Goal: Task Accomplishment & Management: Use online tool/utility

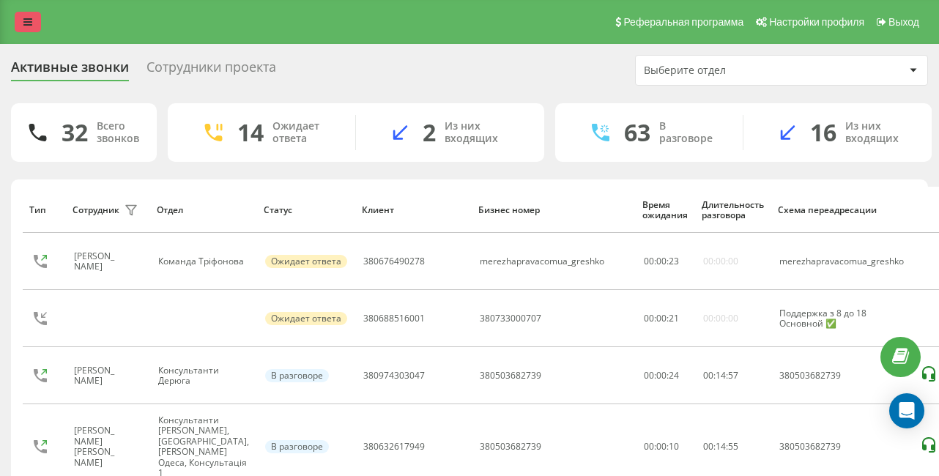
click at [29, 21] on icon at bounding box center [27, 22] width 9 height 10
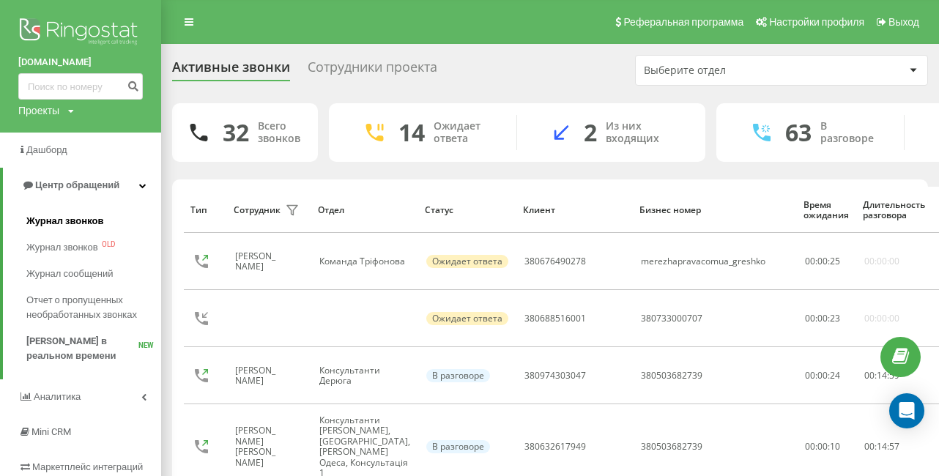
click at [84, 224] on span "Журнал звонков" at bounding box center [64, 221] width 77 height 15
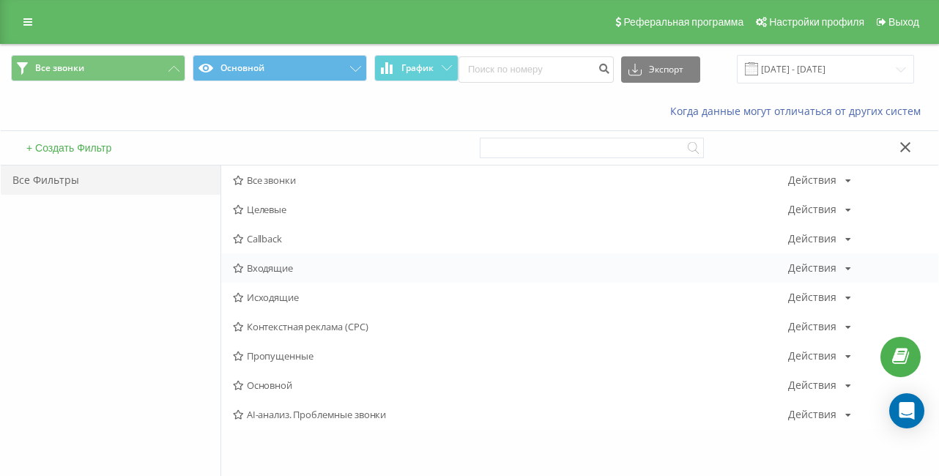
click at [845, 268] on icon at bounding box center [848, 268] width 6 height 9
click at [263, 269] on span "Входящие" at bounding box center [510, 268] width 555 height 10
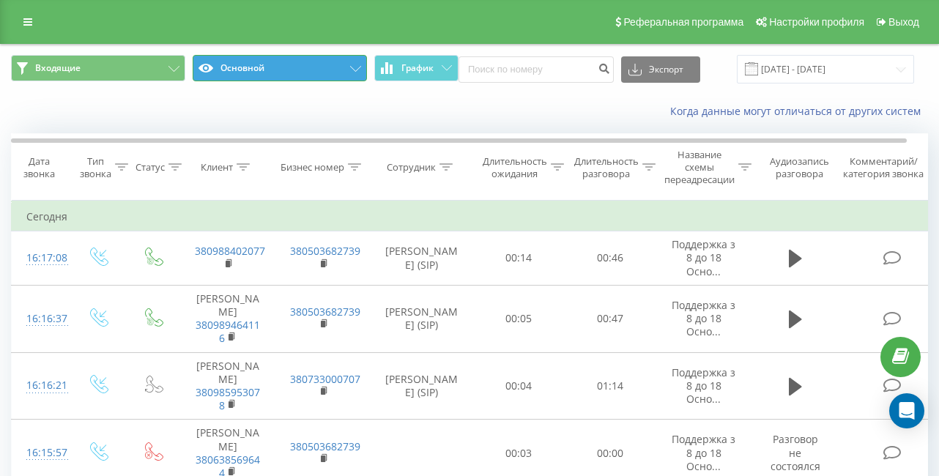
click at [356, 69] on icon at bounding box center [355, 69] width 11 height 6
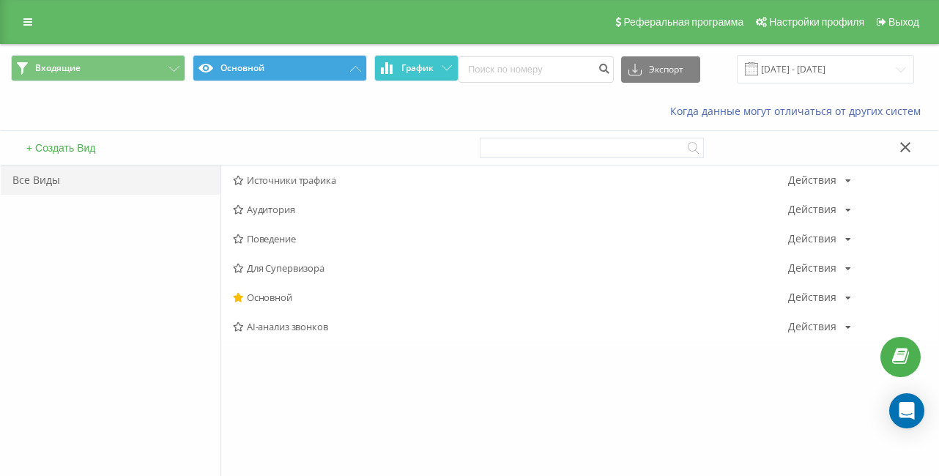
click at [448, 67] on icon at bounding box center [447, 67] width 10 height 5
click at [850, 179] on div "Источники трафика Действия Редактировать Копировать Удалить По умолчанию Подели…" at bounding box center [579, 180] width 717 height 29
click at [821, 180] on div "Действия" at bounding box center [812, 180] width 48 height 10
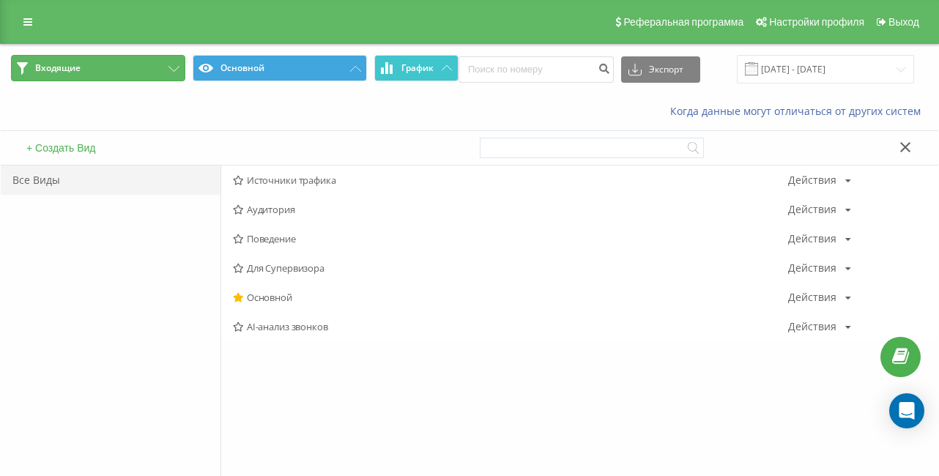
click at [73, 64] on span "Входящие" at bounding box center [57, 68] width 45 height 12
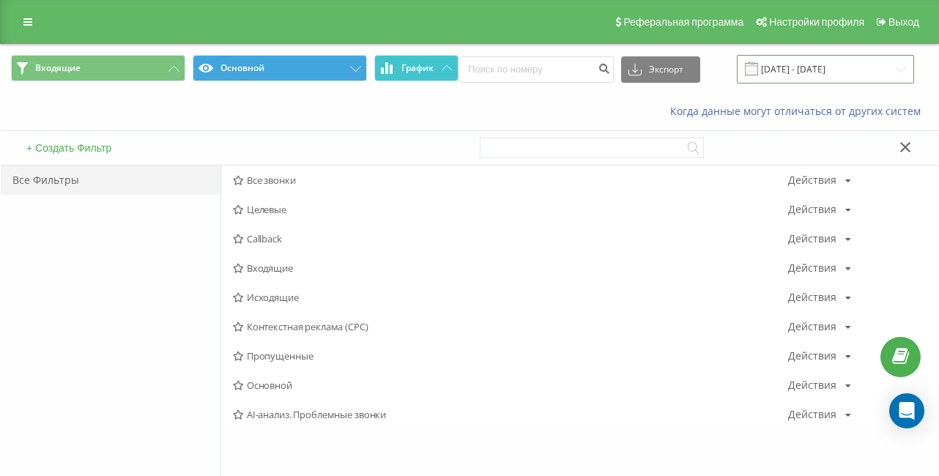
click at [801, 68] on input "23.08.2025 - 23.09.2025" at bounding box center [825, 69] width 177 height 29
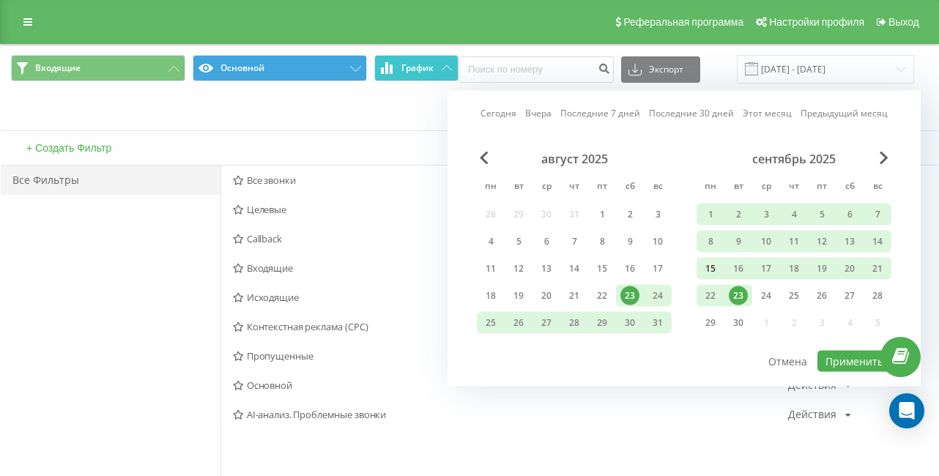
click at [708, 267] on div "15" at bounding box center [710, 268] width 19 height 19
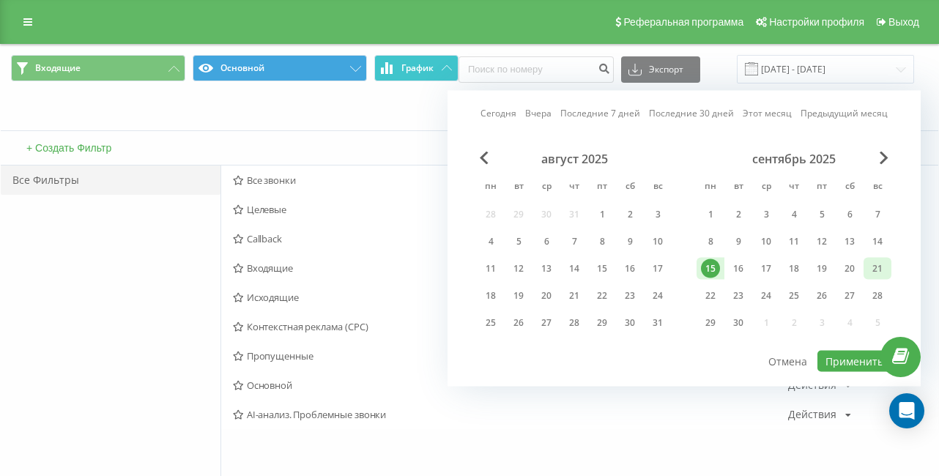
click at [887, 275] on div "21" at bounding box center [878, 269] width 28 height 22
click at [850, 355] on button "Применить" at bounding box center [855, 361] width 74 height 21
type input "[DATE] - [DATE]"
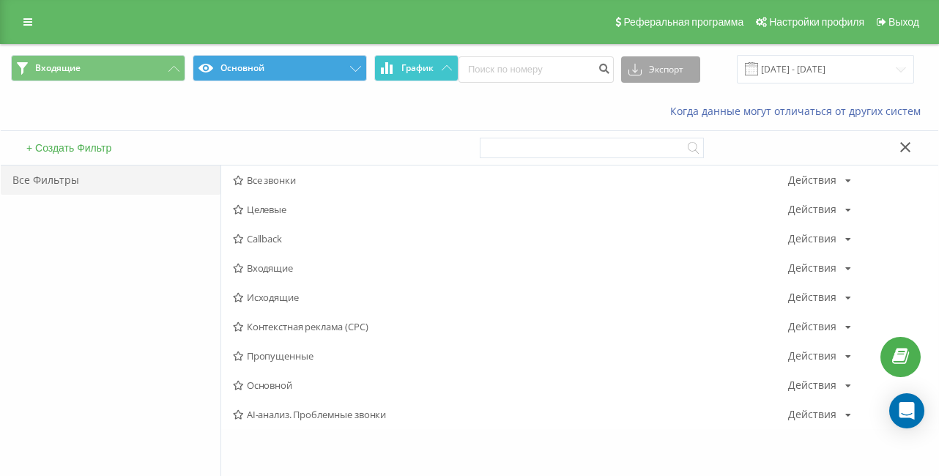
click at [656, 70] on button "Экспорт" at bounding box center [660, 69] width 79 height 26
click at [663, 146] on div ".xlsx" at bounding box center [661, 149] width 78 height 26
click at [24, 18] on icon at bounding box center [27, 22] width 9 height 10
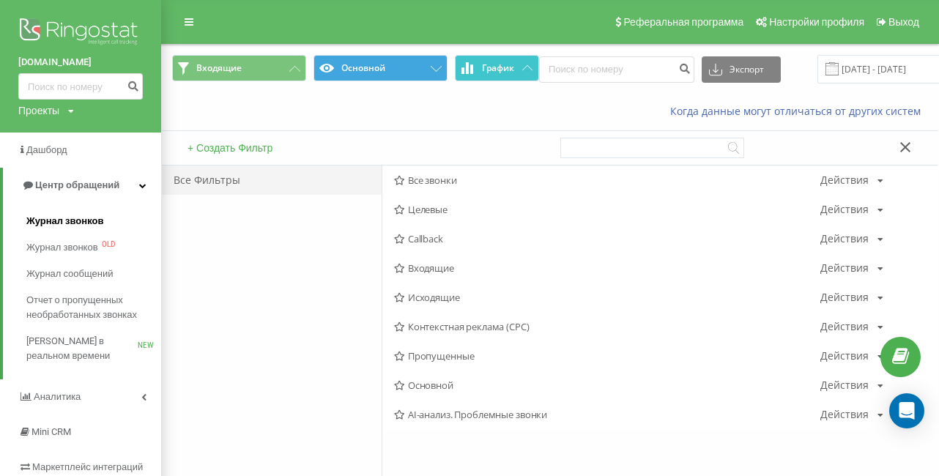
click at [50, 218] on span "Журнал звонков" at bounding box center [64, 221] width 77 height 15
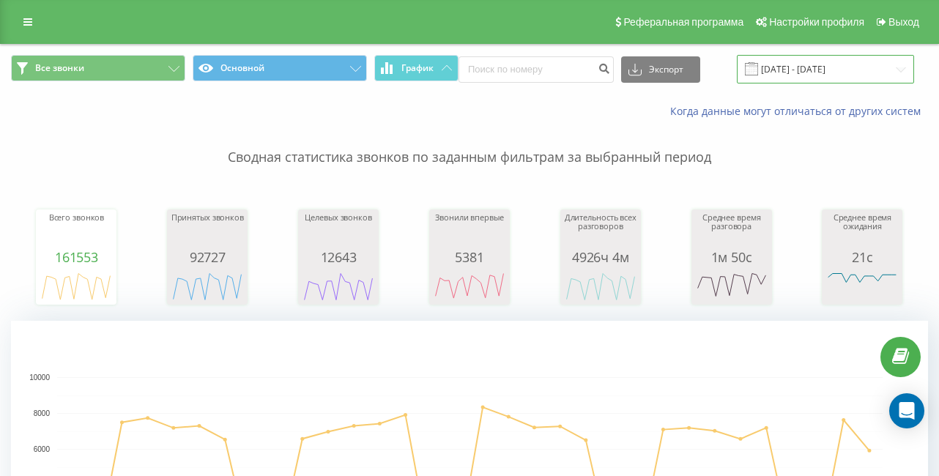
click at [782, 67] on input "23.08.2025 - 23.09.2025" at bounding box center [825, 69] width 177 height 29
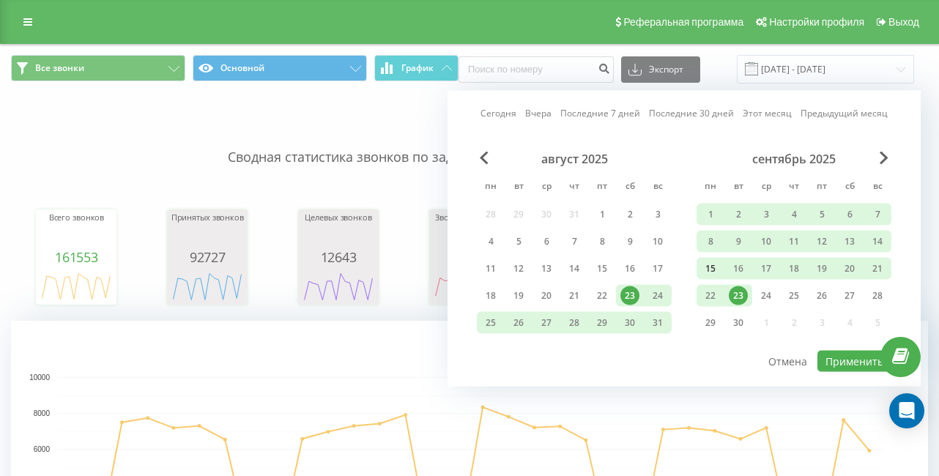
click at [719, 265] on div "15" at bounding box center [710, 268] width 19 height 19
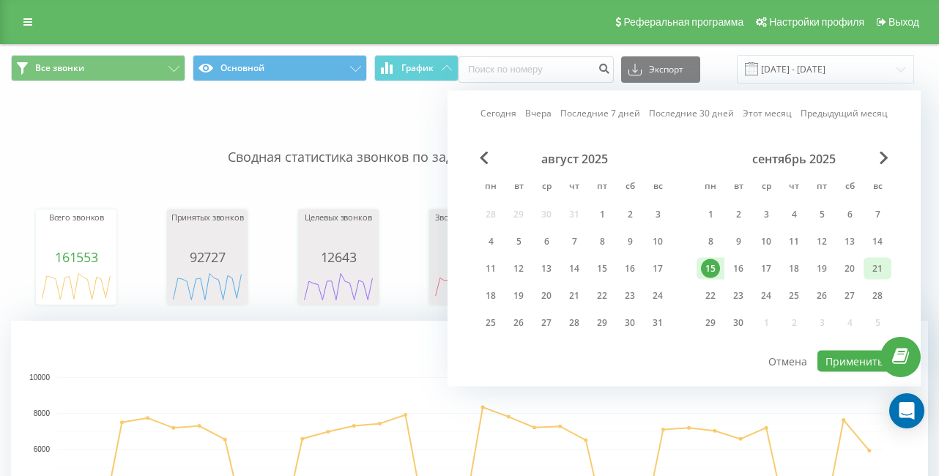
click at [876, 269] on div "21" at bounding box center [877, 268] width 19 height 19
click at [845, 371] on button "Применить" at bounding box center [855, 361] width 74 height 21
type input "[DATE] - [DATE]"
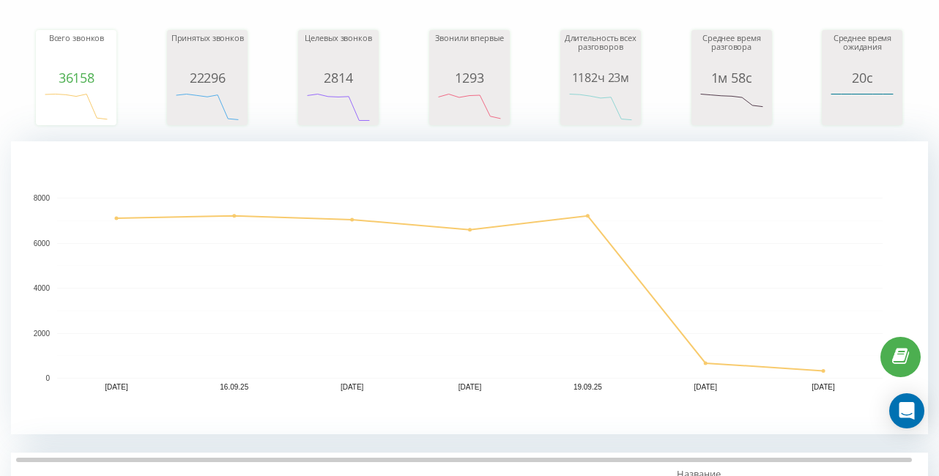
scroll to position [0, 8]
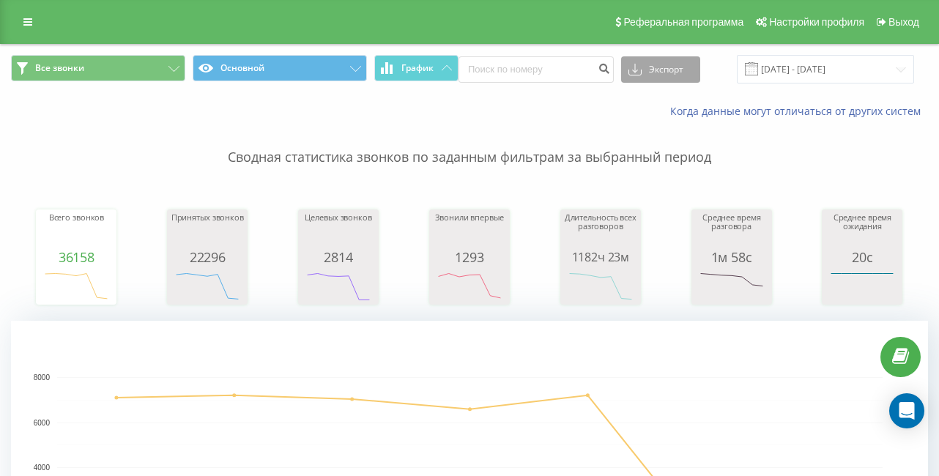
click at [654, 76] on button "Экспорт" at bounding box center [660, 69] width 79 height 26
click at [654, 142] on span ".xlsx" at bounding box center [644, 149] width 21 height 14
click at [30, 30] on link at bounding box center [28, 22] width 26 height 21
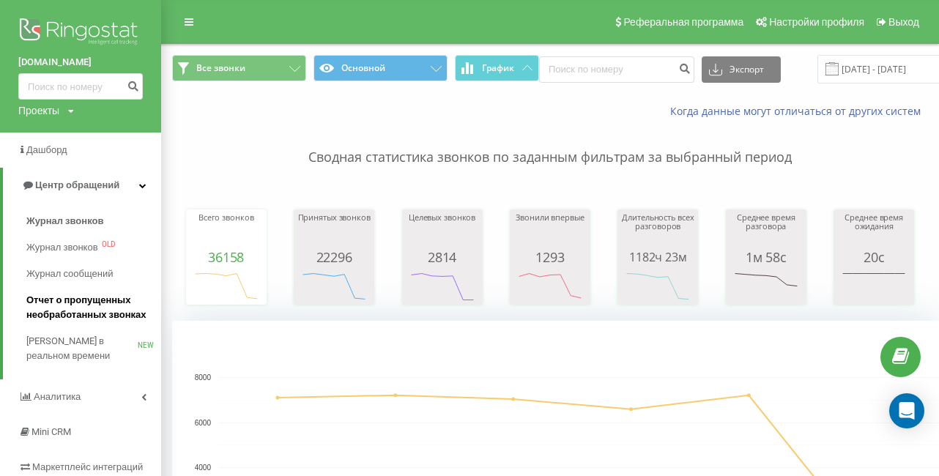
click at [56, 306] on span "Отчет о пропущенных необработанных звонках" at bounding box center [89, 307] width 127 height 29
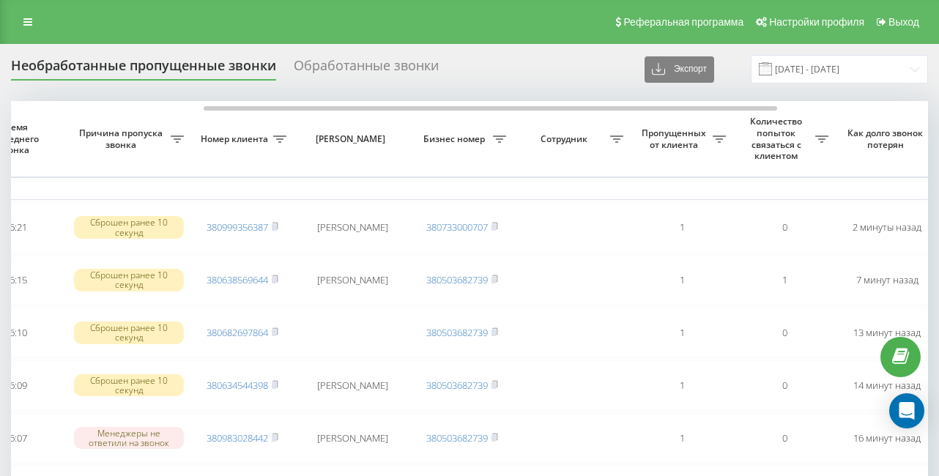
scroll to position [0, 281]
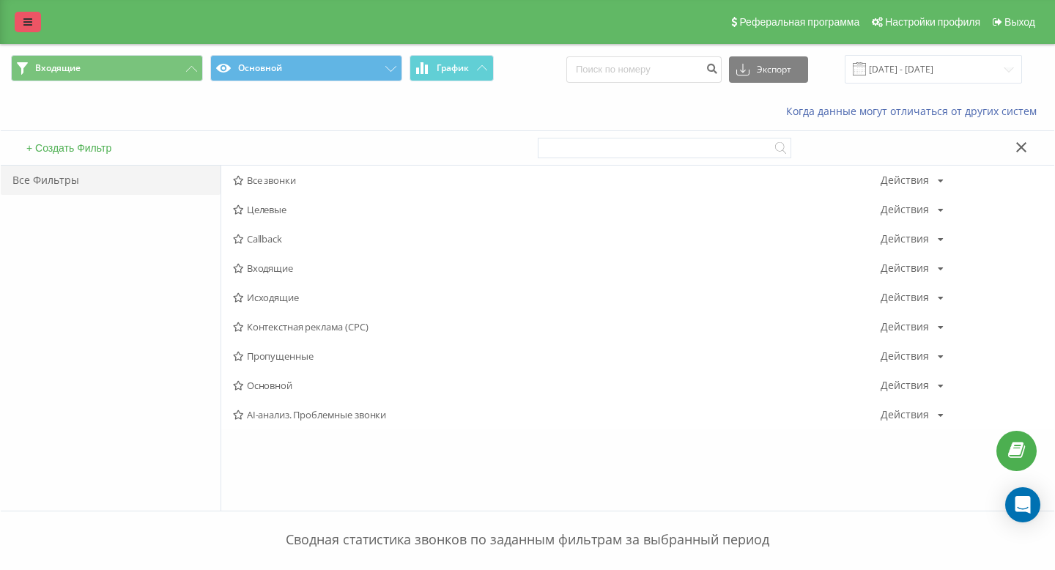
click at [28, 21] on icon at bounding box center [27, 22] width 9 height 10
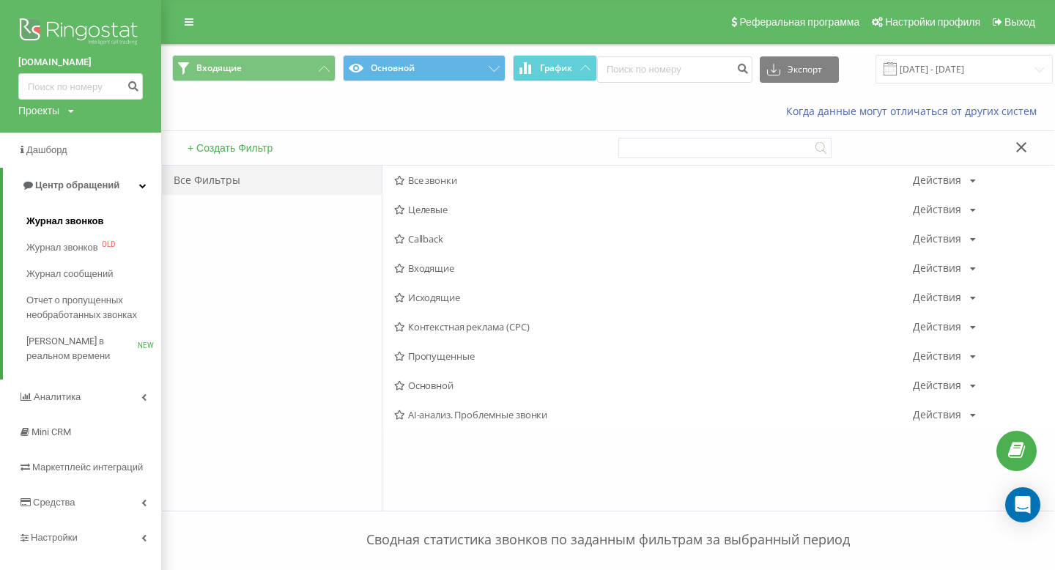
click at [56, 223] on span "Журнал звонков" at bounding box center [64, 221] width 77 height 15
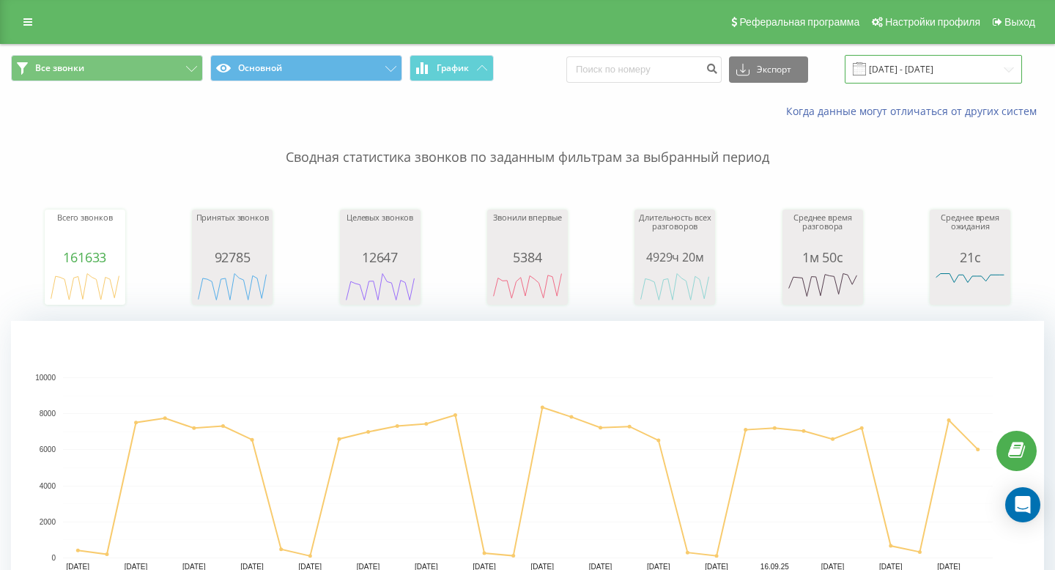
click at [1009, 70] on input "[DATE] - [DATE]" at bounding box center [933, 69] width 177 height 29
